Goal: Information Seeking & Learning: Learn about a topic

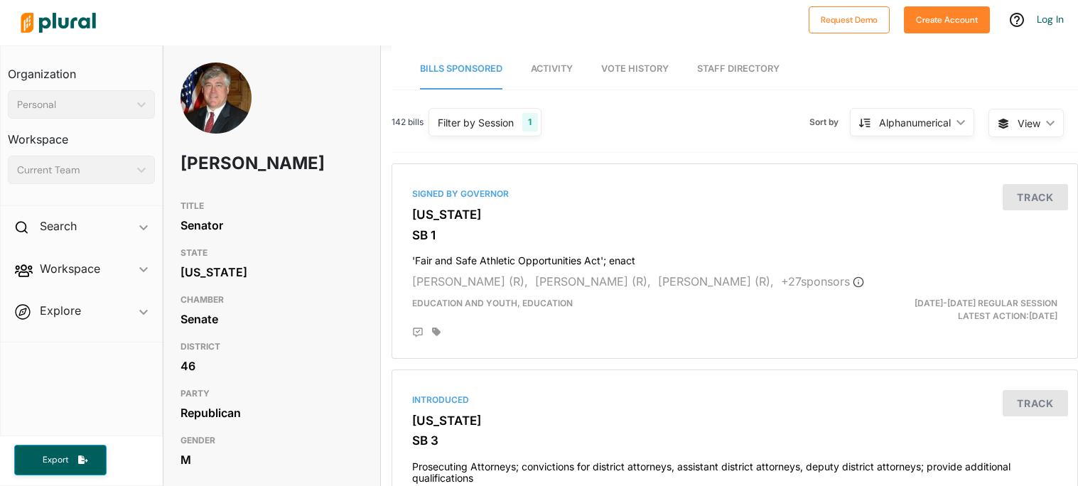
click at [385, 10] on div at bounding box center [408, 23] width 788 height 50
click at [552, 60] on link "Activity" at bounding box center [552, 69] width 42 height 41
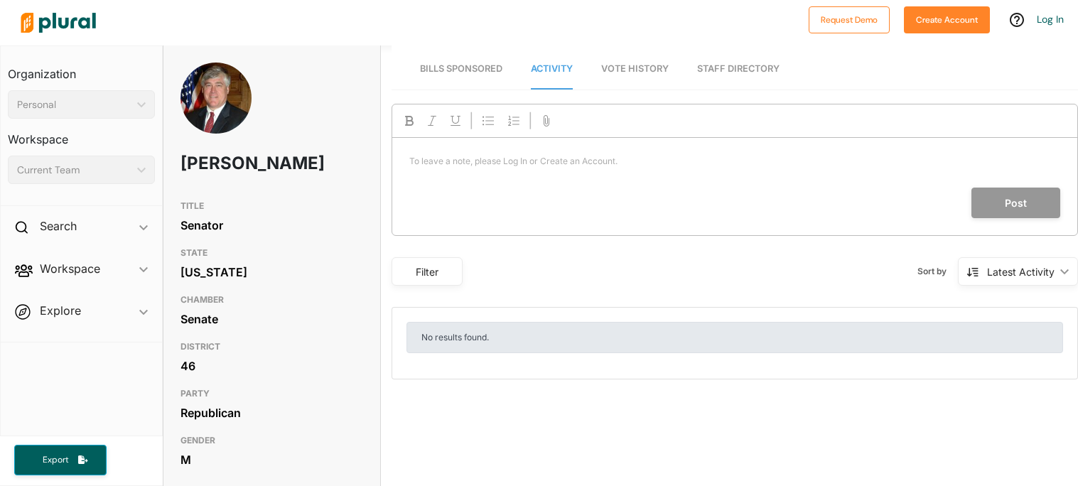
click at [483, 68] on span "Bills Sponsored" at bounding box center [461, 68] width 82 height 11
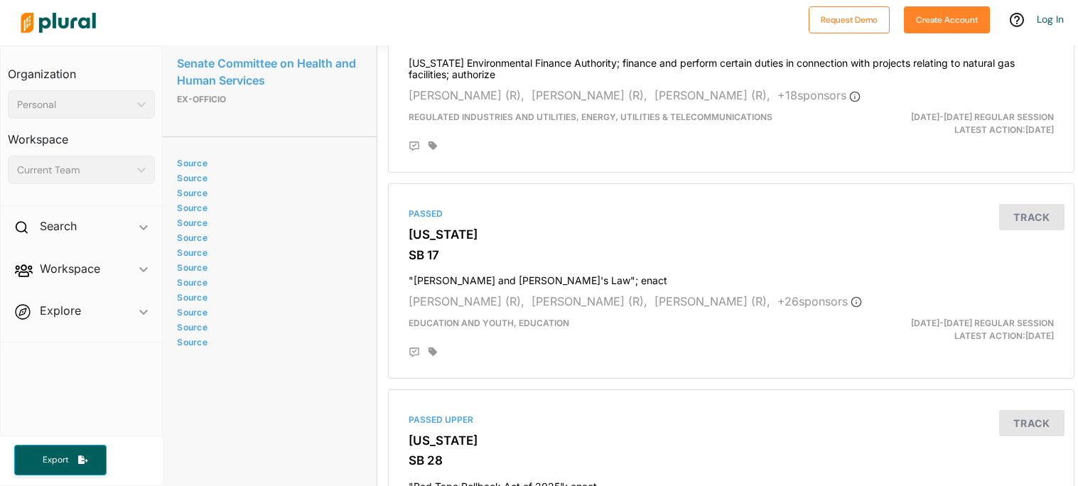
scroll to position [1239, 6]
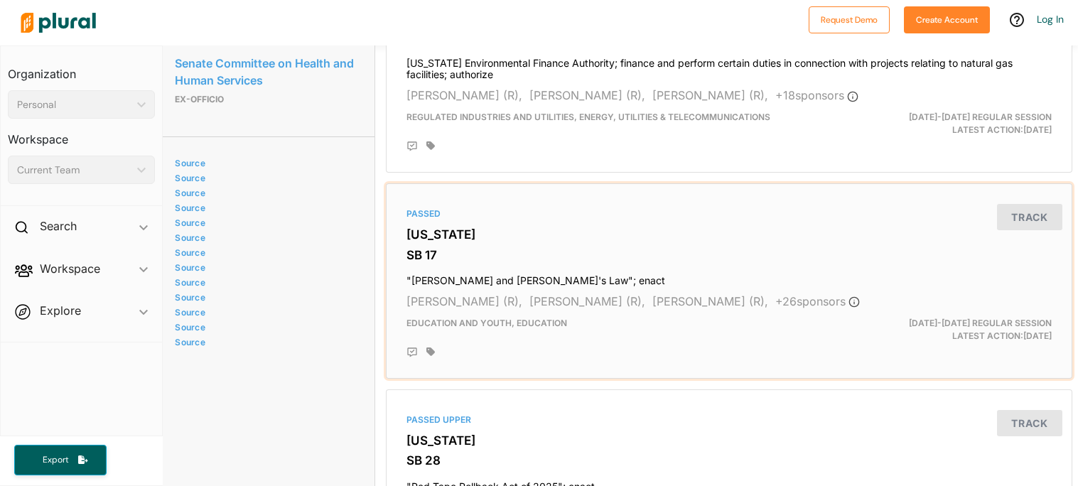
click at [601, 254] on h3 "SB 17" at bounding box center [729, 255] width 645 height 14
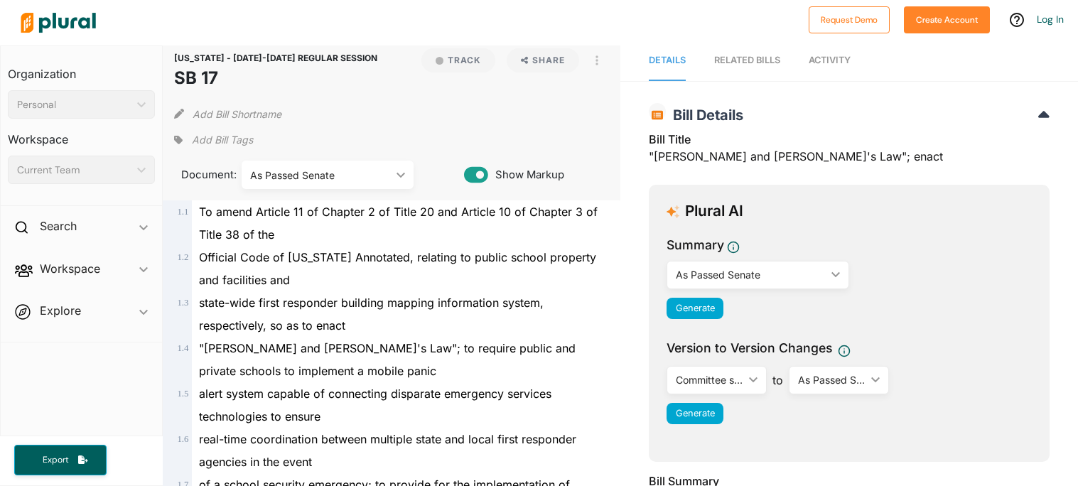
scroll to position [10, 0]
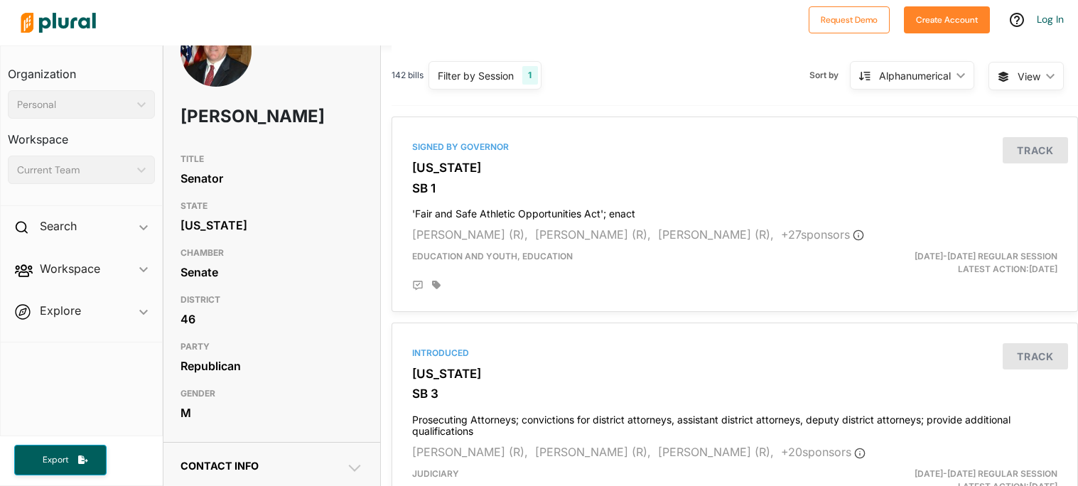
scroll to position [48, 0]
